Goal: Obtain resource: Obtain resource

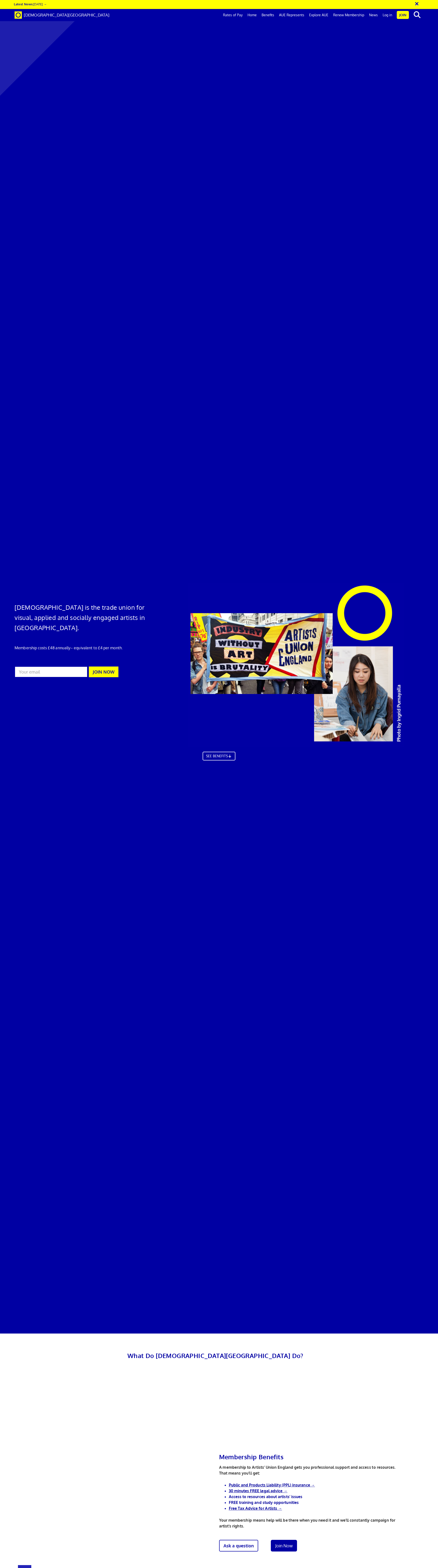
scroll to position [0, 6]
click at [384, 13] on link "Log in" at bounding box center [388, 15] width 15 height 12
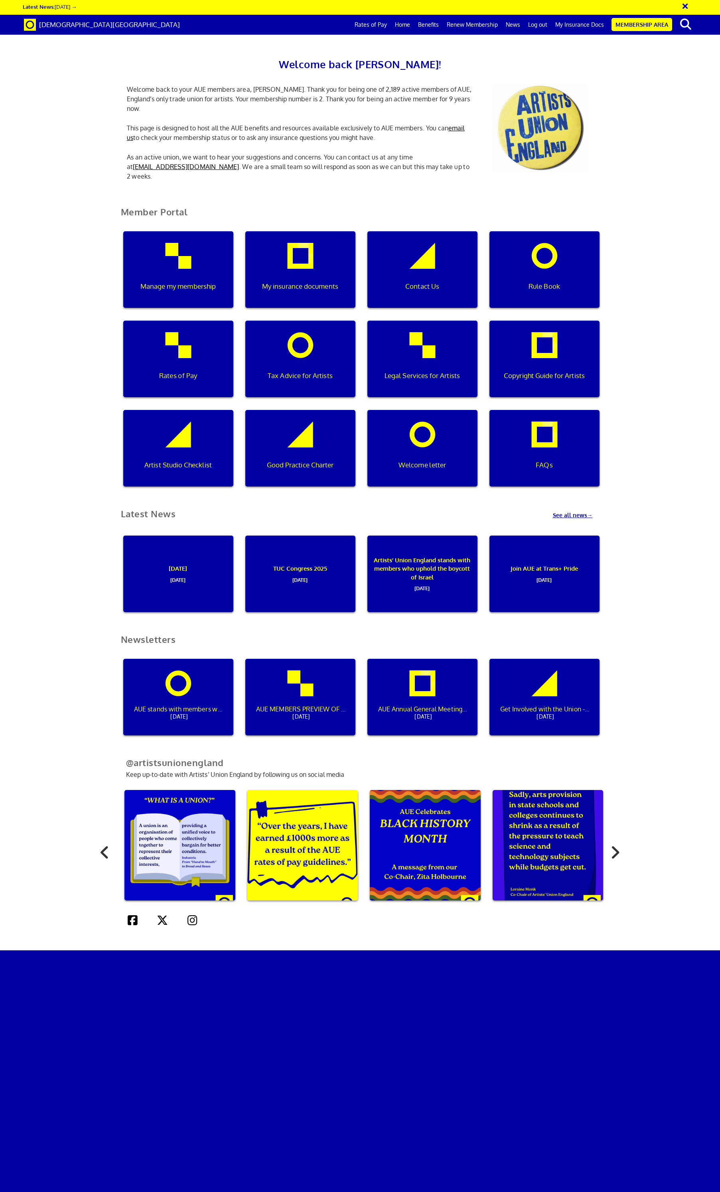
scroll to position [0, 2]
click at [267, 254] on div "My insurance documents" at bounding box center [300, 269] width 110 height 77
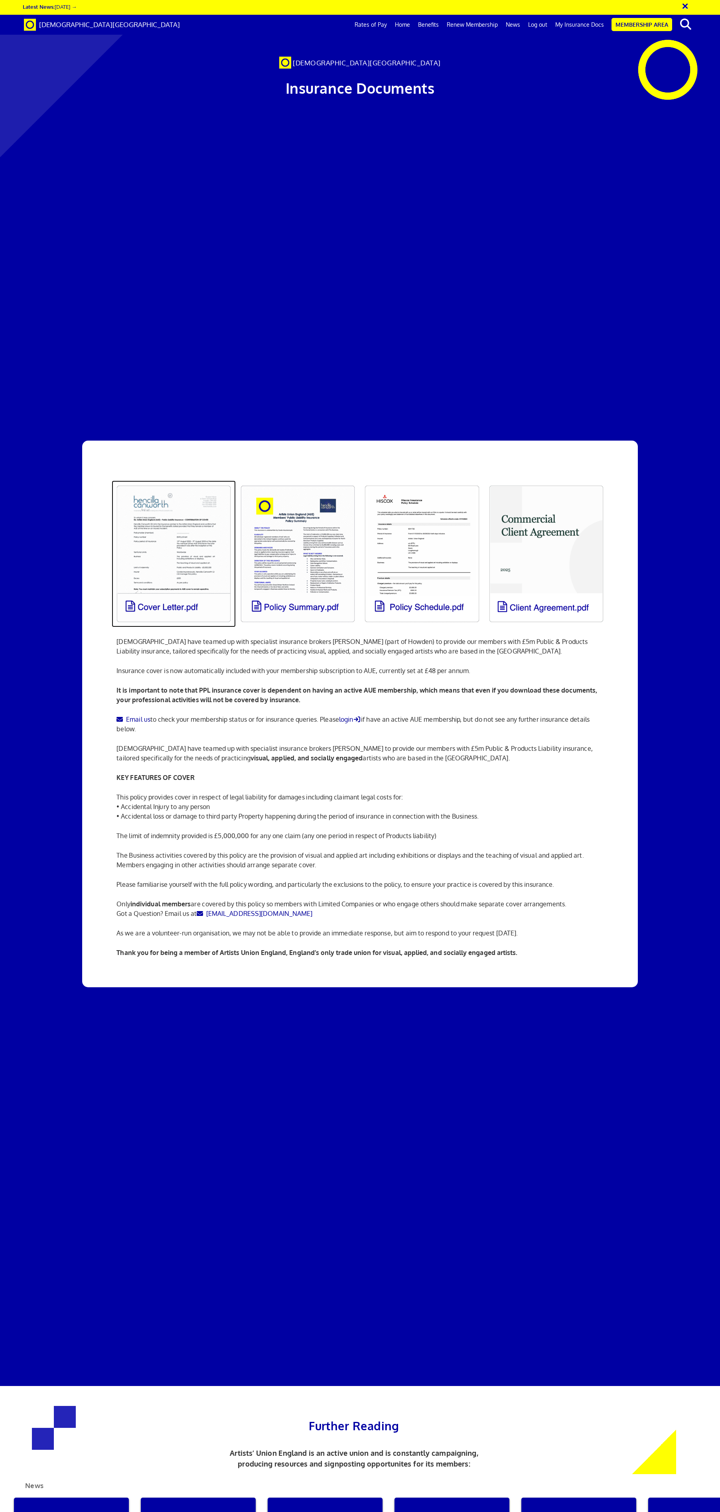
click at [174, 481] on link at bounding box center [174, 554] width 124 height 147
click at [276, 481] on link at bounding box center [298, 554] width 124 height 147
click at [429, 481] on link at bounding box center [422, 554] width 124 height 147
